Goal: Task Accomplishment & Management: Manage account settings

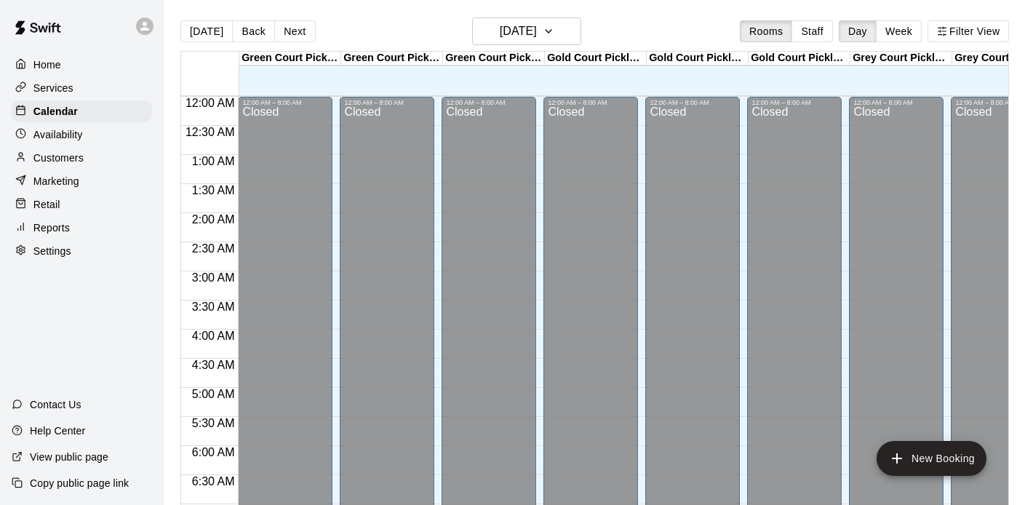
scroll to position [435, 0]
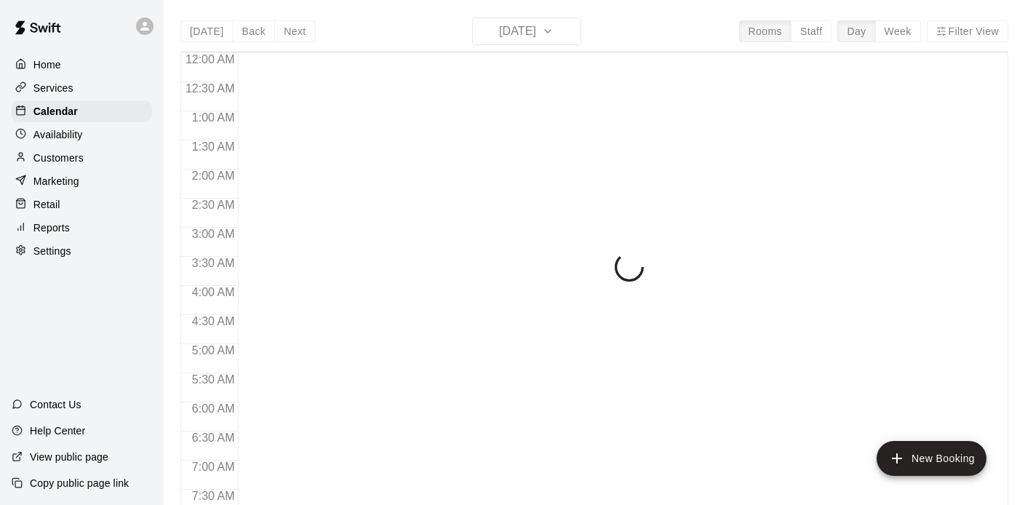
scroll to position [841, 0]
